Goal: Transaction & Acquisition: Purchase product/service

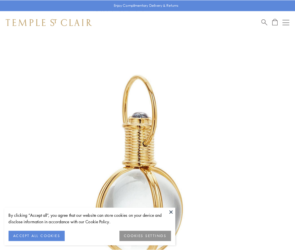
scroll to position [147, 0]
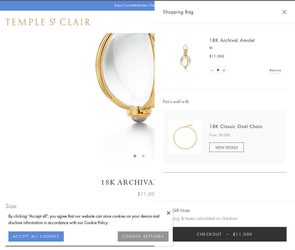
click at [225, 234] on button "Checkout $11,000" at bounding box center [225, 234] width 124 height 15
